Goal: Task Accomplishment & Management: Use online tool/utility

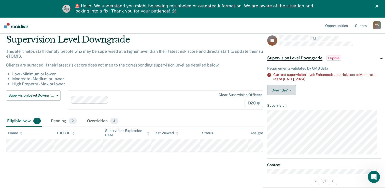
click at [292, 89] on button "Override?" at bounding box center [281, 90] width 29 height 10
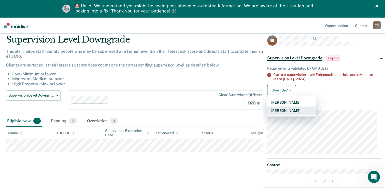
click at [283, 111] on button "[PERSON_NAME]" at bounding box center [291, 110] width 49 height 8
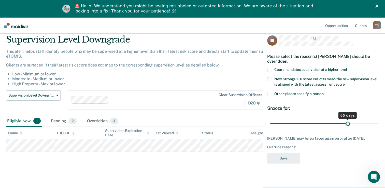
drag, startPoint x: 306, startPoint y: 124, endPoint x: 348, endPoint y: 117, distance: 42.9
type input "66"
click at [348, 119] on input "range" at bounding box center [323, 123] width 107 height 9
click at [270, 72] on label "Court mandates supervision at a higher level" at bounding box center [324, 70] width 114 height 5
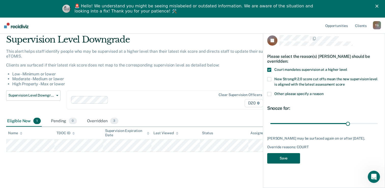
click at [282, 158] on button "Save" at bounding box center [283, 158] width 33 height 10
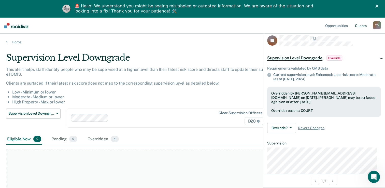
click at [360, 25] on link "Client s" at bounding box center [361, 25] width 14 height 16
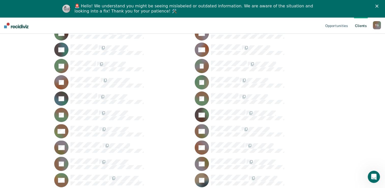
scroll to position [16, 0]
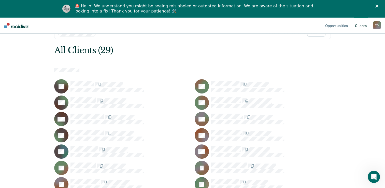
click at [376, 22] on div "T G" at bounding box center [377, 25] width 8 height 8
click at [339, 51] on link "Log Out" at bounding box center [356, 51] width 41 height 4
